Goal: Obtain resource: Download file/media

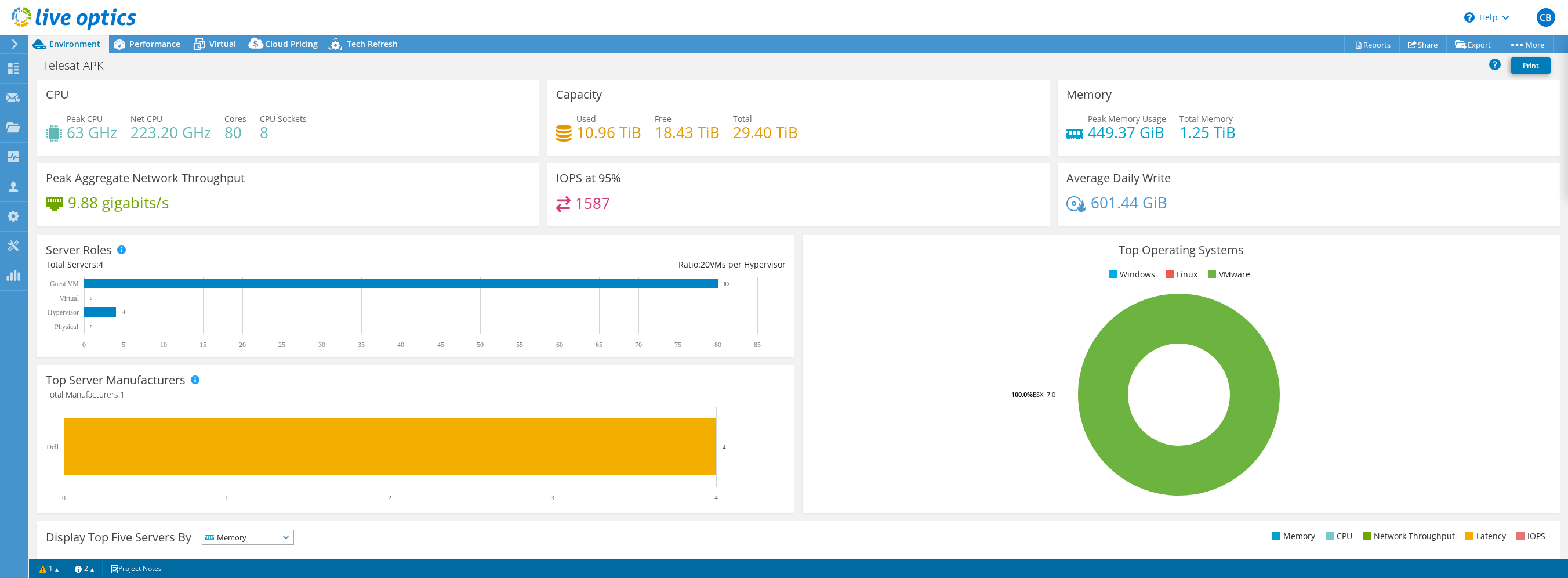
select select "USD"
click at [14, 41] on icon at bounding box center [14, 43] width 9 height 10
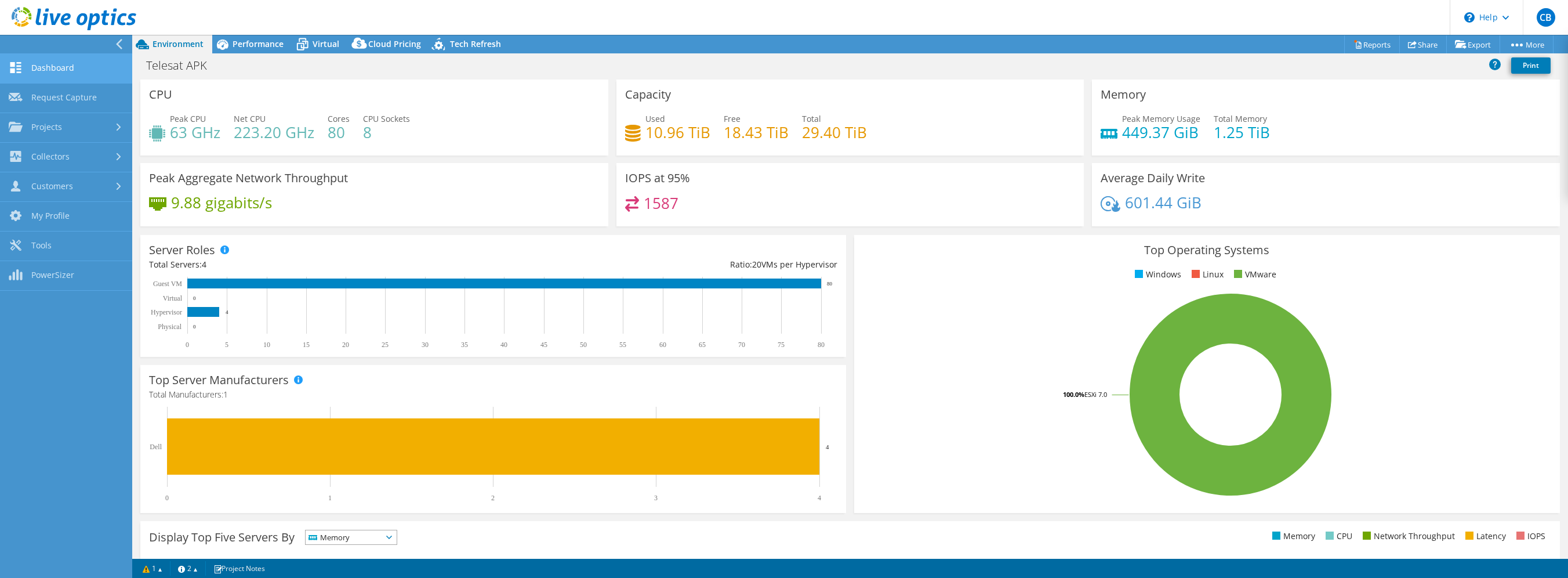
click at [54, 66] on link "Dashboard" at bounding box center [66, 69] width 132 height 30
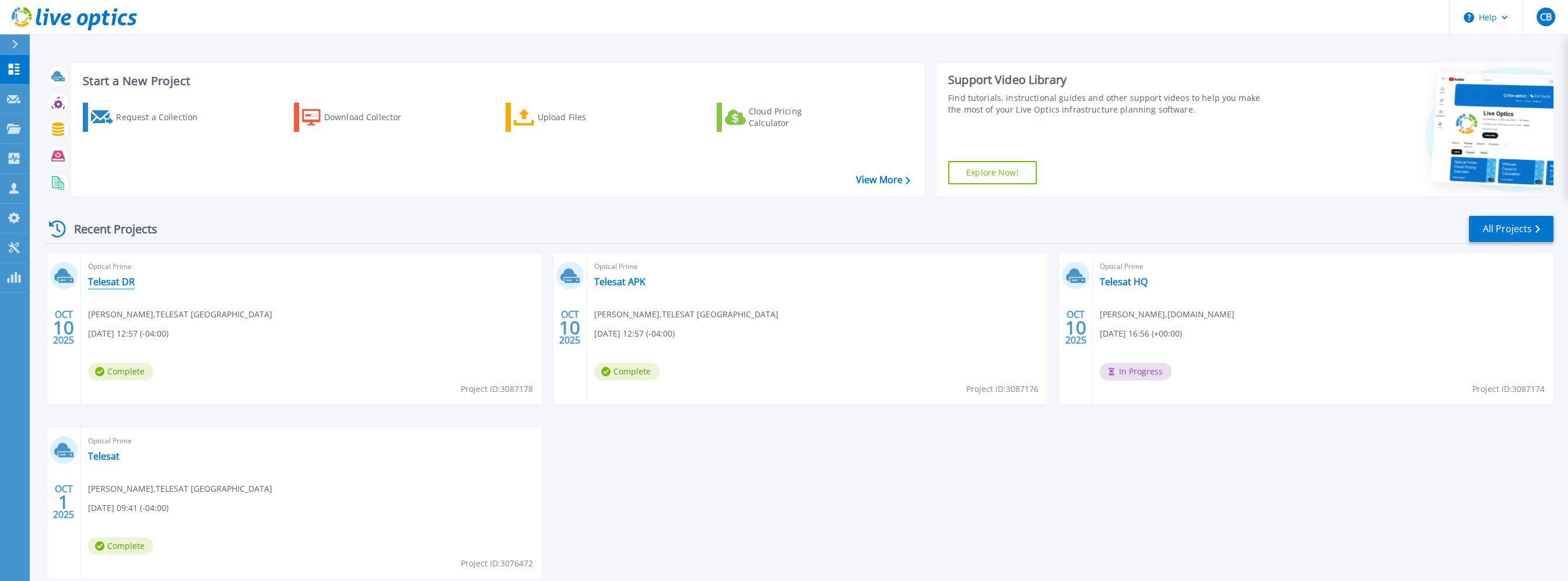
click at [120, 280] on link "Telesat DR" at bounding box center [111, 281] width 46 height 12
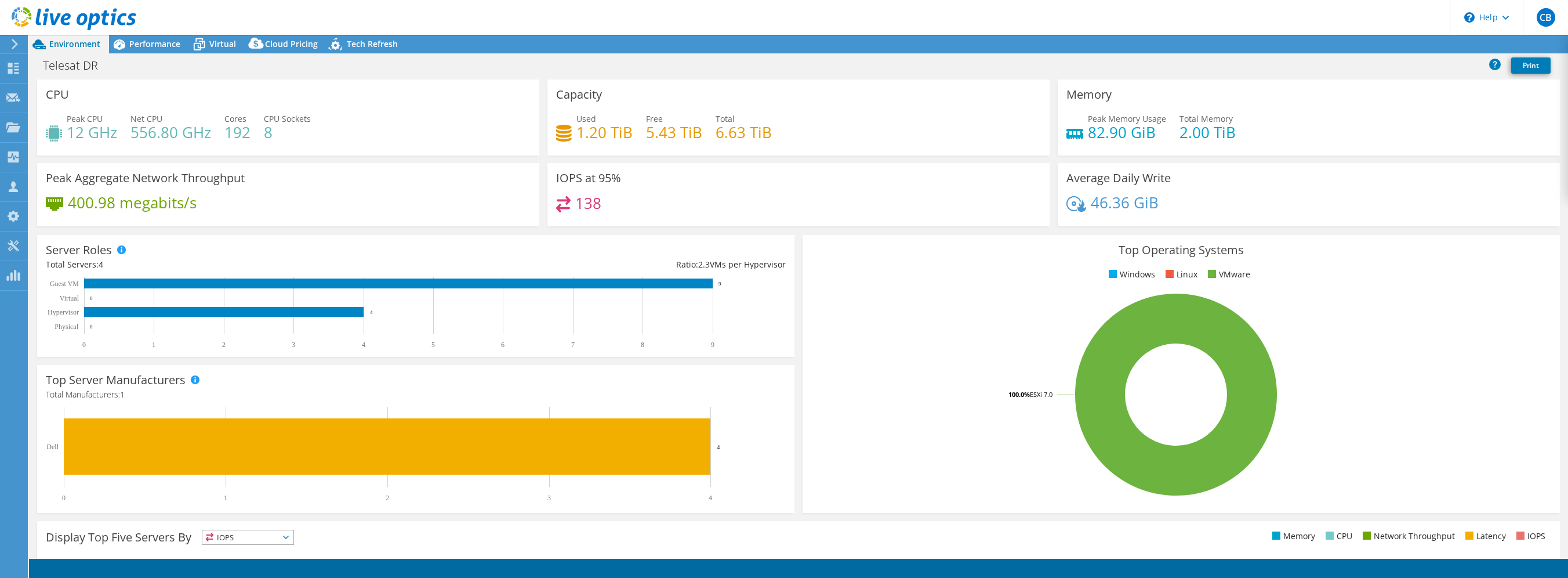
select select "USD"
click at [1359, 39] on link "Reports" at bounding box center [1372, 44] width 56 height 18
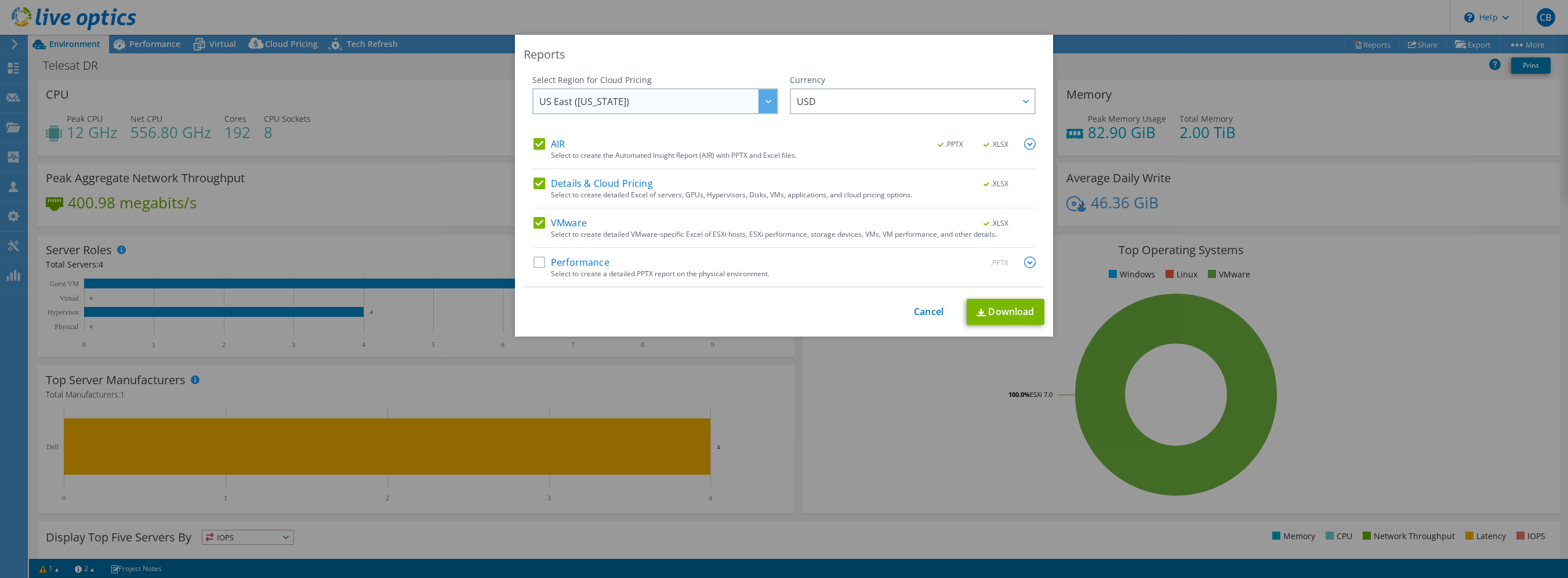
click at [740, 102] on span "US East ([US_STATE])" at bounding box center [658, 101] width 238 height 24
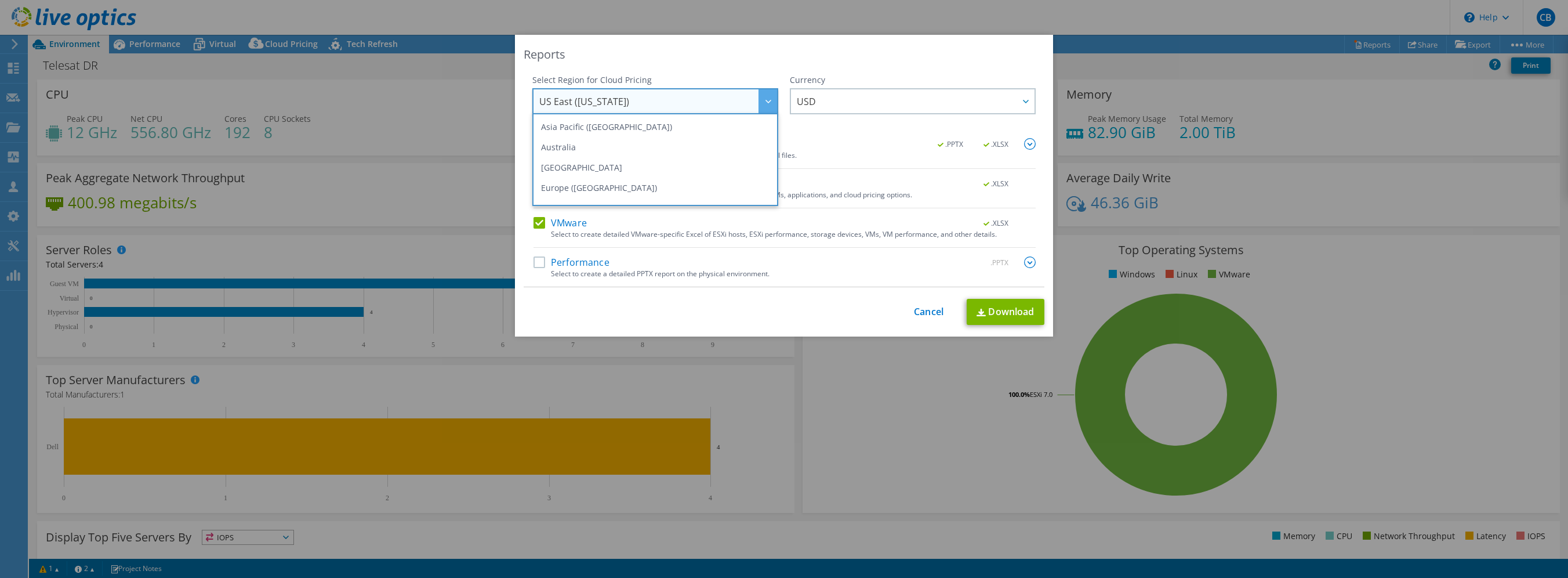
scroll to position [116, 0]
click at [600, 127] on li "[GEOGRAPHIC_DATA]" at bounding box center [655, 132] width 240 height 20
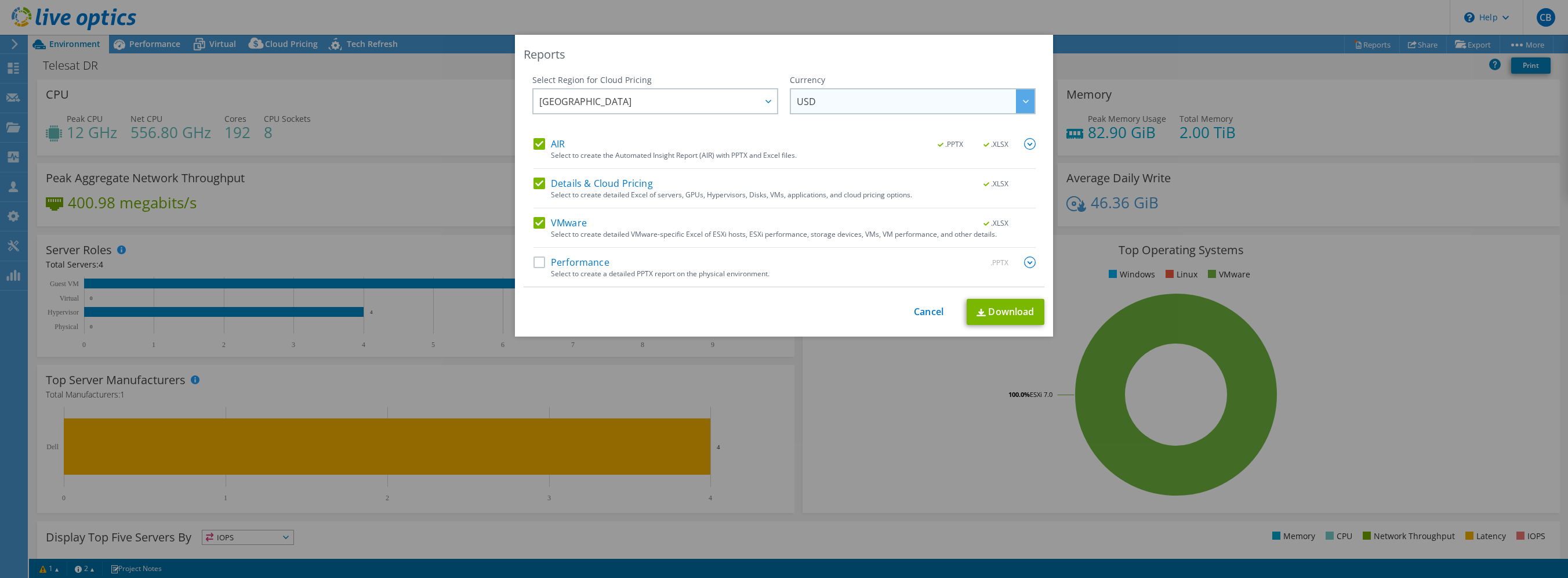
click at [907, 102] on span "USD" at bounding box center [916, 101] width 238 height 24
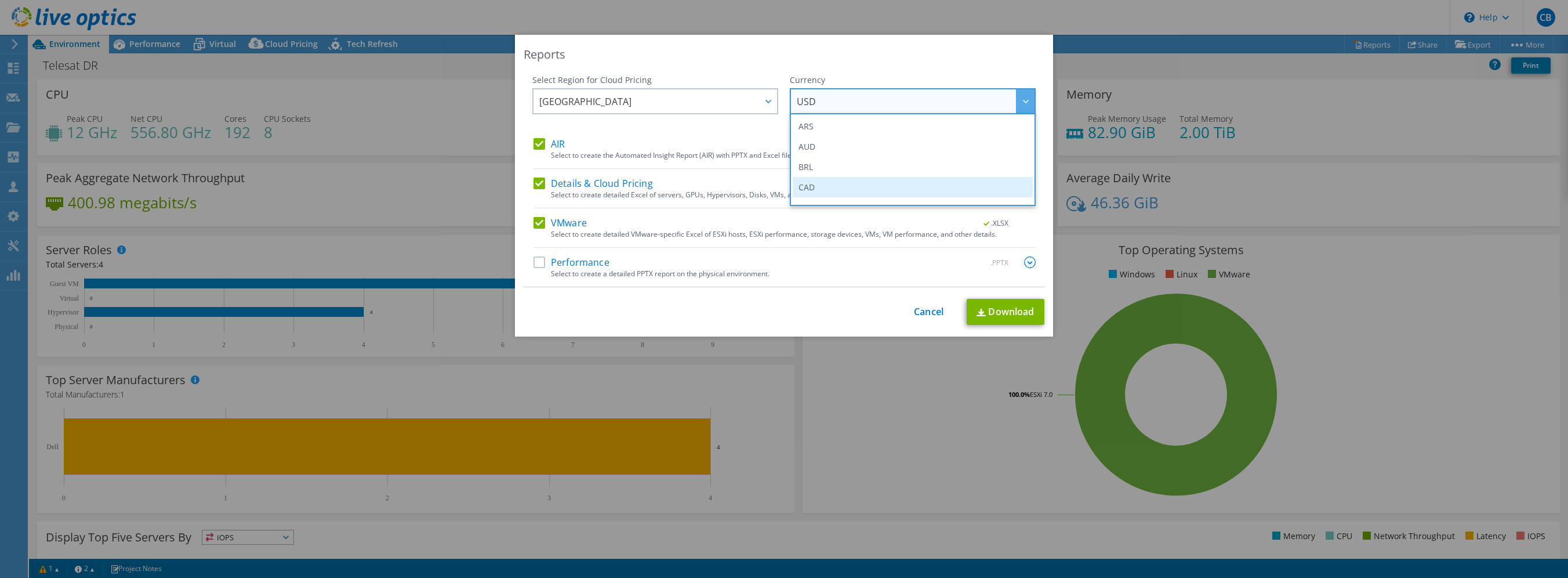
click at [830, 188] on li "CAD" at bounding box center [913, 187] width 240 height 20
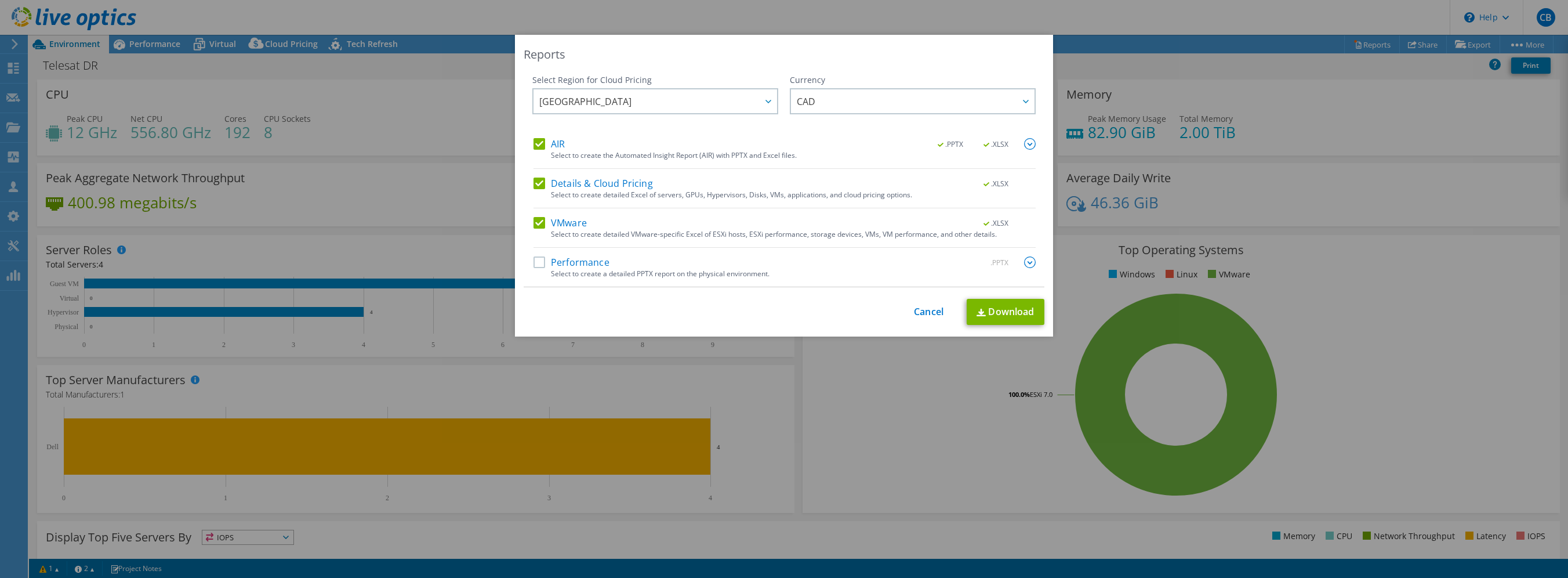
click at [570, 265] on label "Performance" at bounding box center [572, 262] width 76 height 12
click at [0, 0] on input "Performance" at bounding box center [0, 0] width 0 height 0
drag, startPoint x: 989, startPoint y: 310, endPoint x: 1005, endPoint y: 314, distance: 16.5
click at [989, 310] on link "Download" at bounding box center [1006, 311] width 78 height 26
drag, startPoint x: 927, startPoint y: 314, endPoint x: 817, endPoint y: 305, distance: 110.4
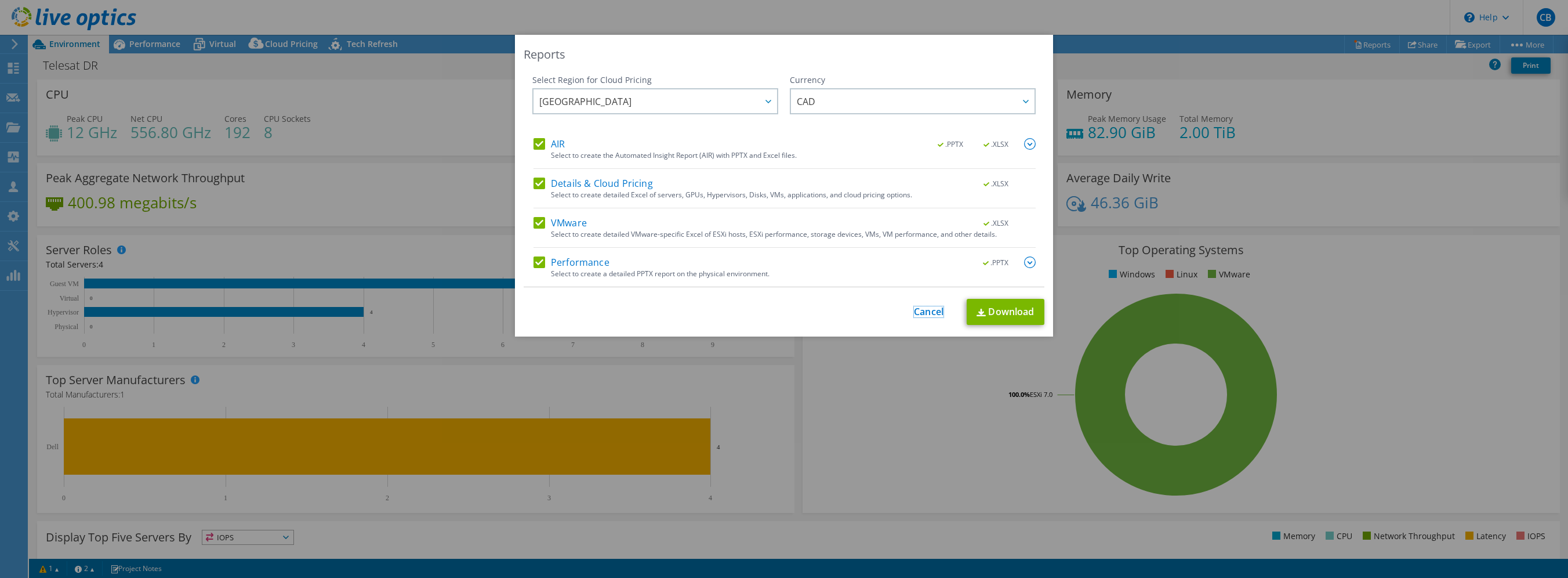
click at [927, 314] on link "Cancel" at bounding box center [929, 312] width 30 height 11
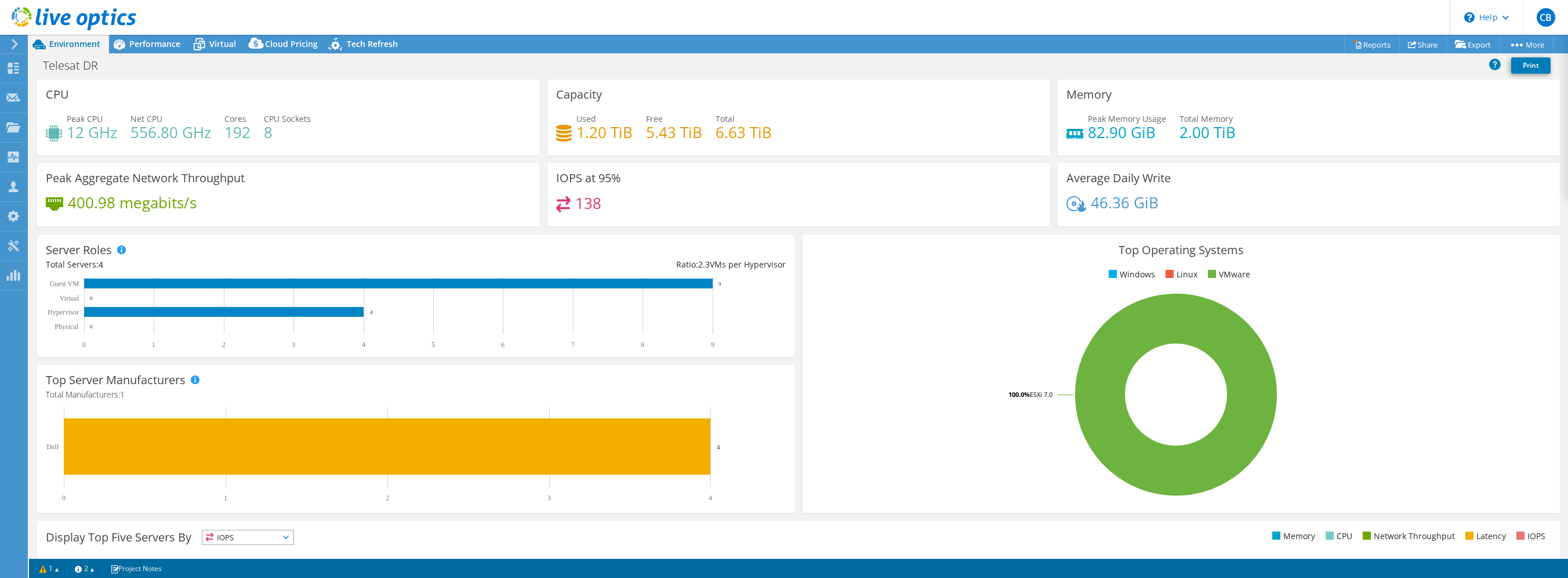
click at [12, 44] on icon at bounding box center [14, 43] width 9 height 10
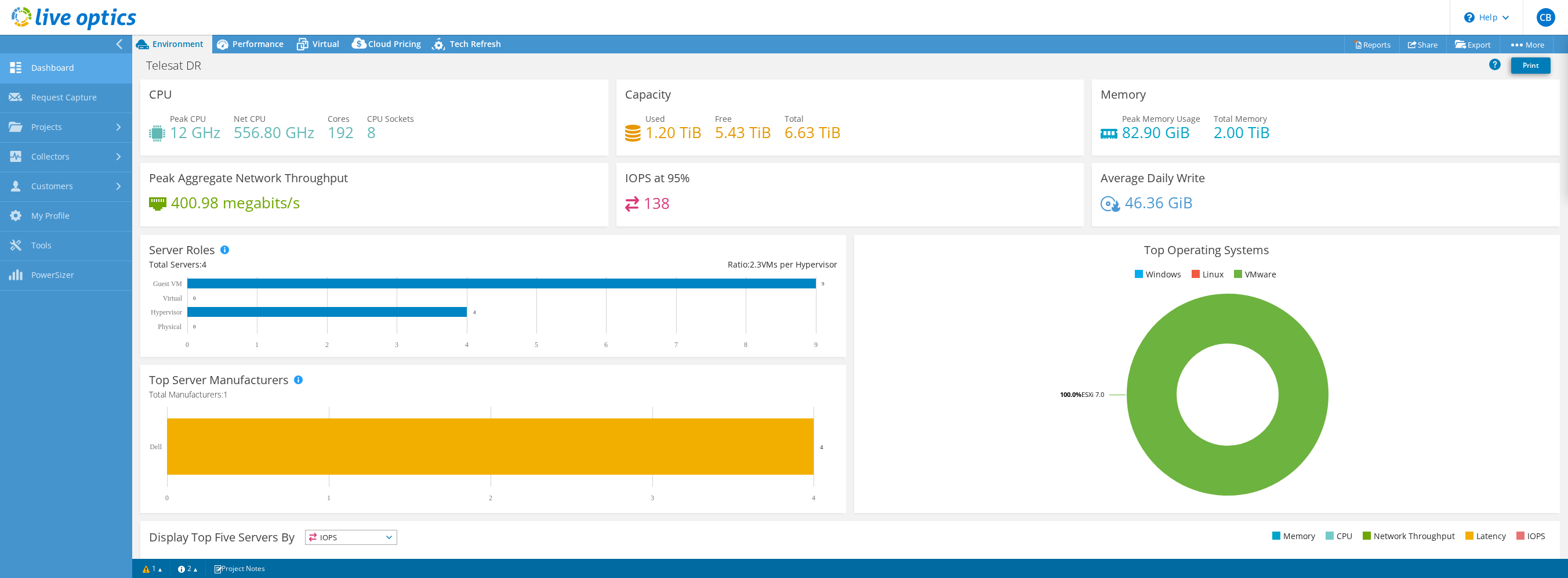
click at [49, 69] on link "Dashboard" at bounding box center [66, 69] width 132 height 30
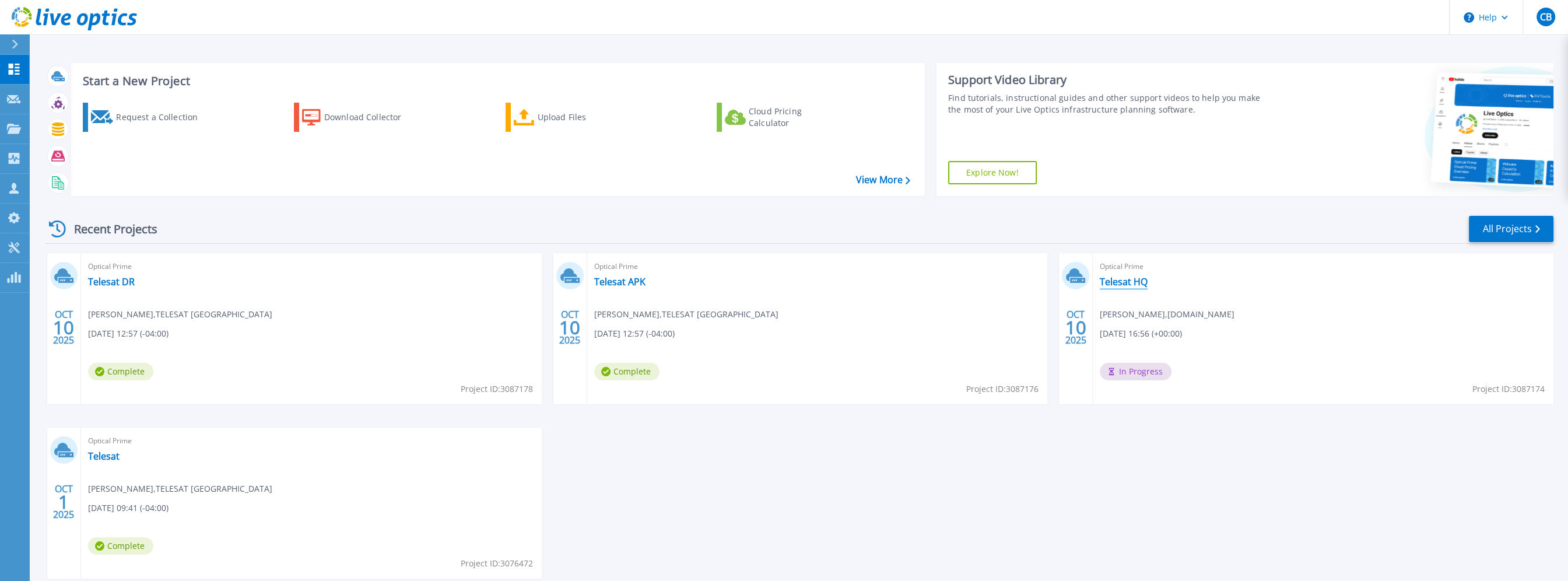
click at [1132, 284] on link "Telesat HQ" at bounding box center [1124, 281] width 48 height 12
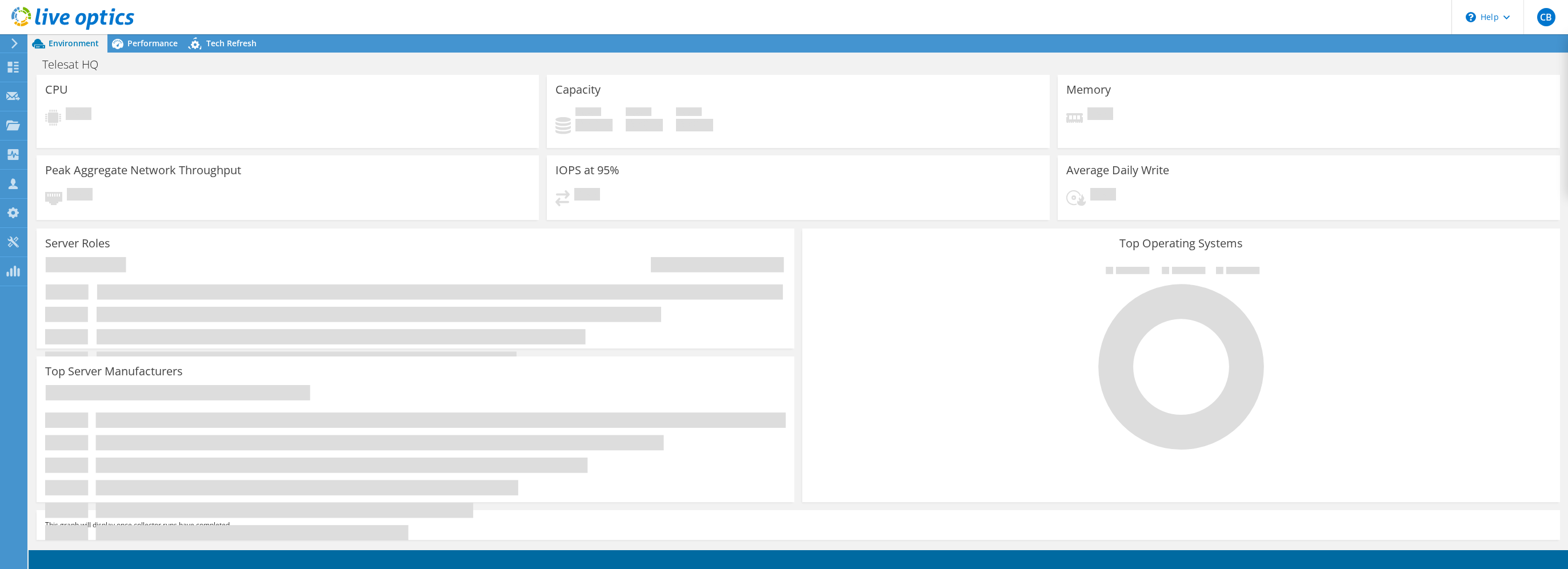
click at [18, 40] on icon at bounding box center [14, 43] width 9 height 10
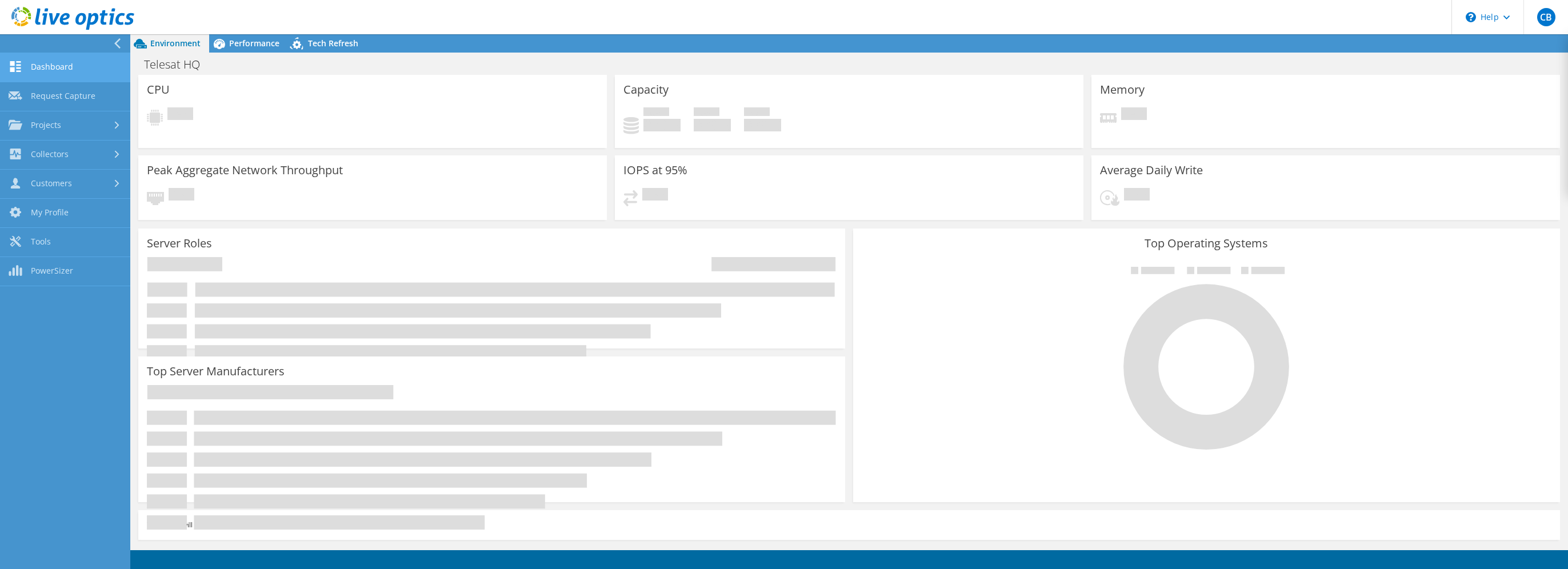
click at [59, 61] on link "Dashboard" at bounding box center [65, 68] width 130 height 29
